Goal: Information Seeking & Learning: Learn about a topic

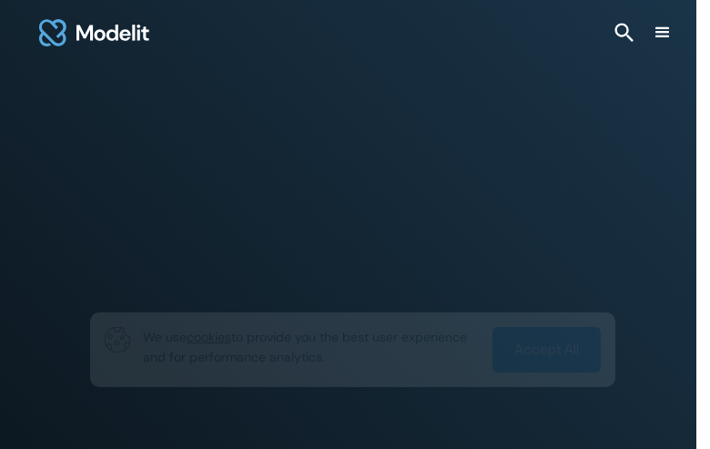
type input "*********"
type input "**********"
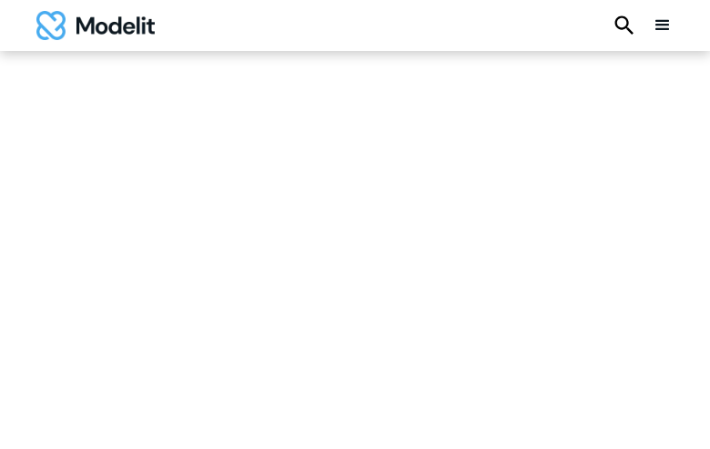
type input "**********"
